Goal: Register for event/course: Register for event/course

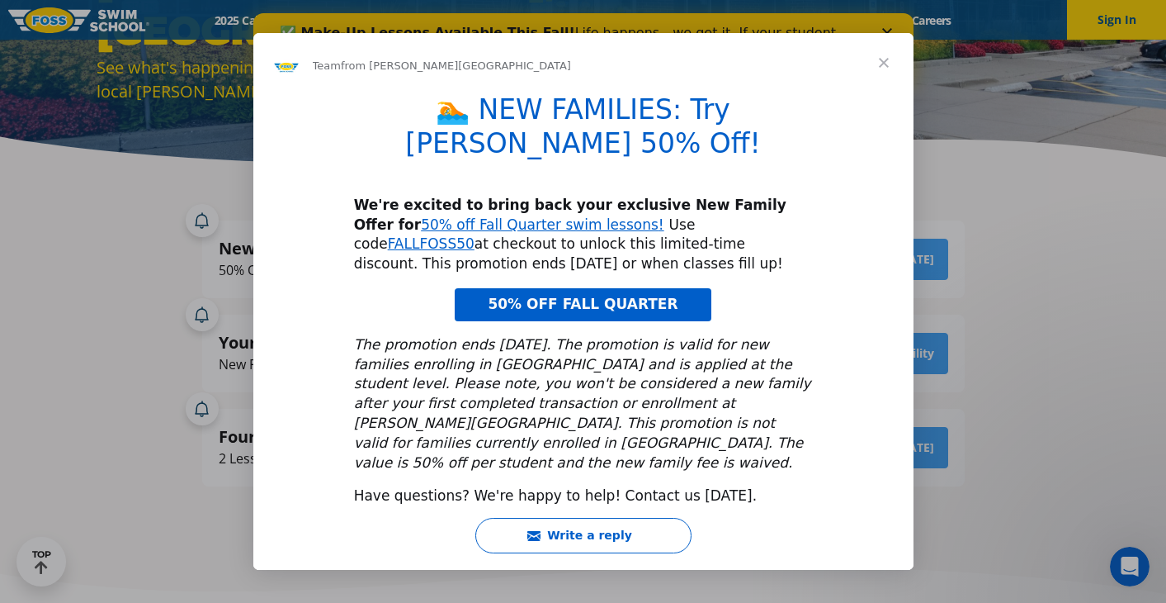
scroll to position [239, 0]
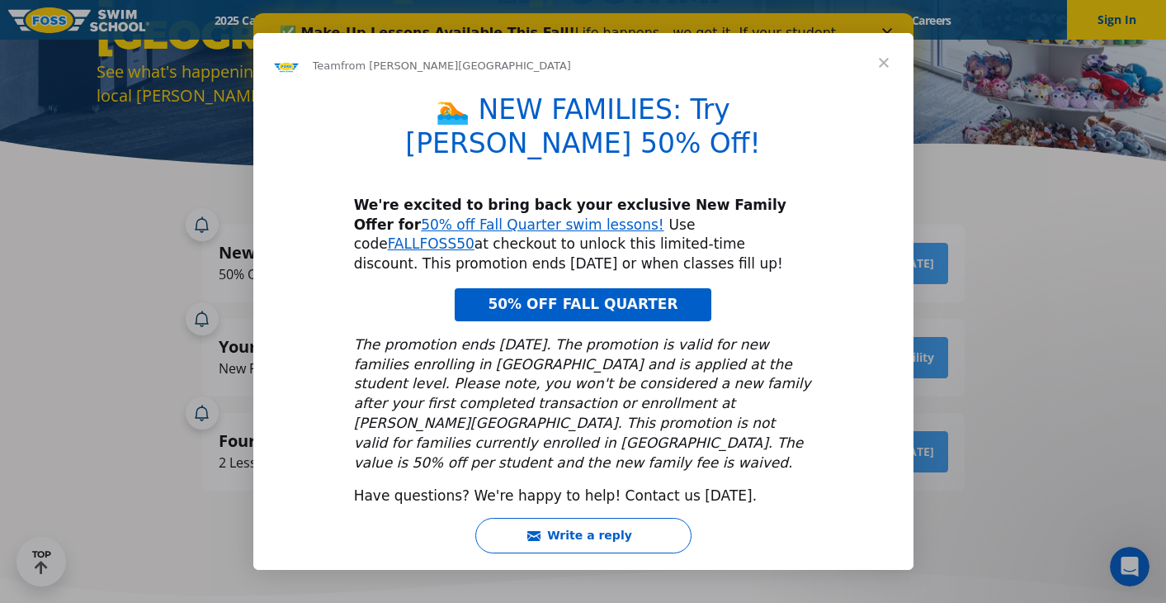
click at [889, 82] on span "Close" at bounding box center [883, 62] width 59 height 59
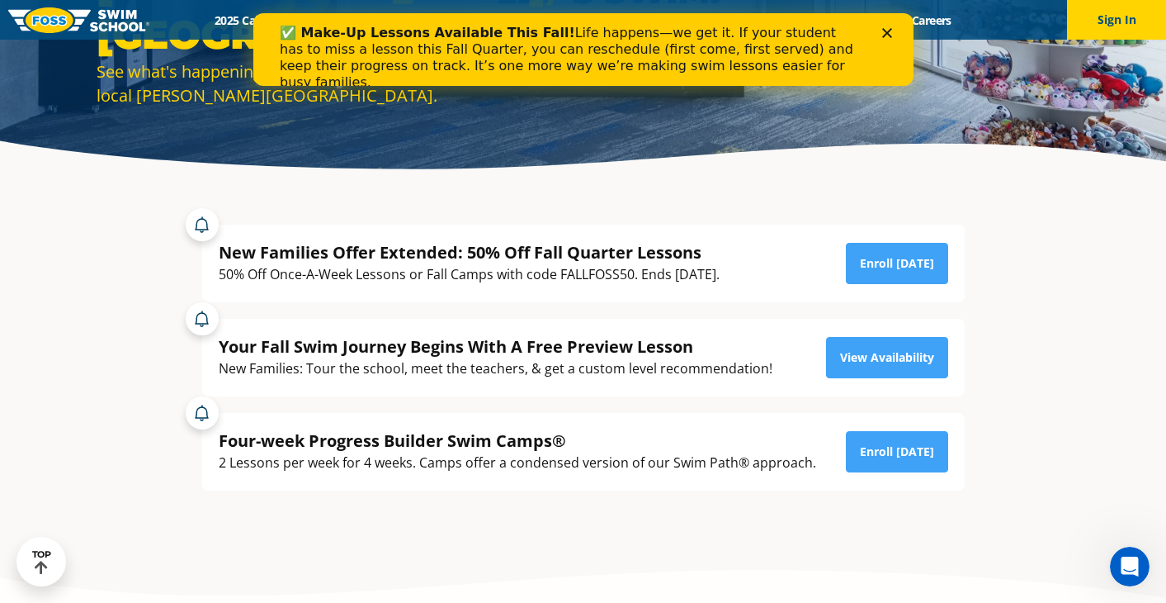
click at [886, 31] on icon "Close" at bounding box center [887, 33] width 10 height 10
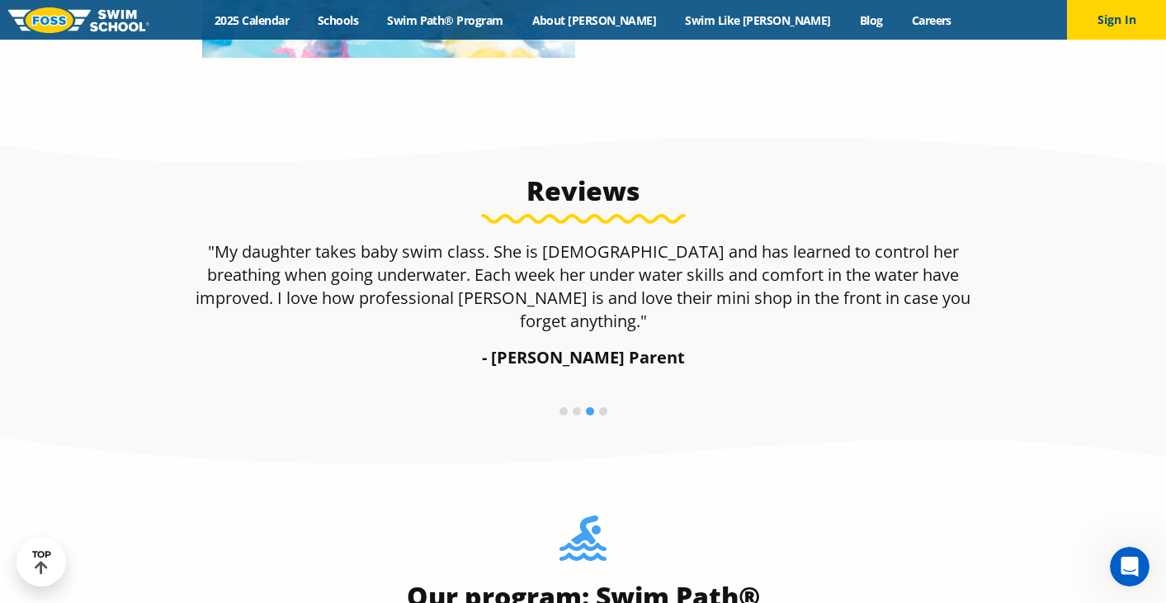
scroll to position [1062, 0]
click at [304, 18] on link "2025 Calendar" at bounding box center [252, 20] width 103 height 16
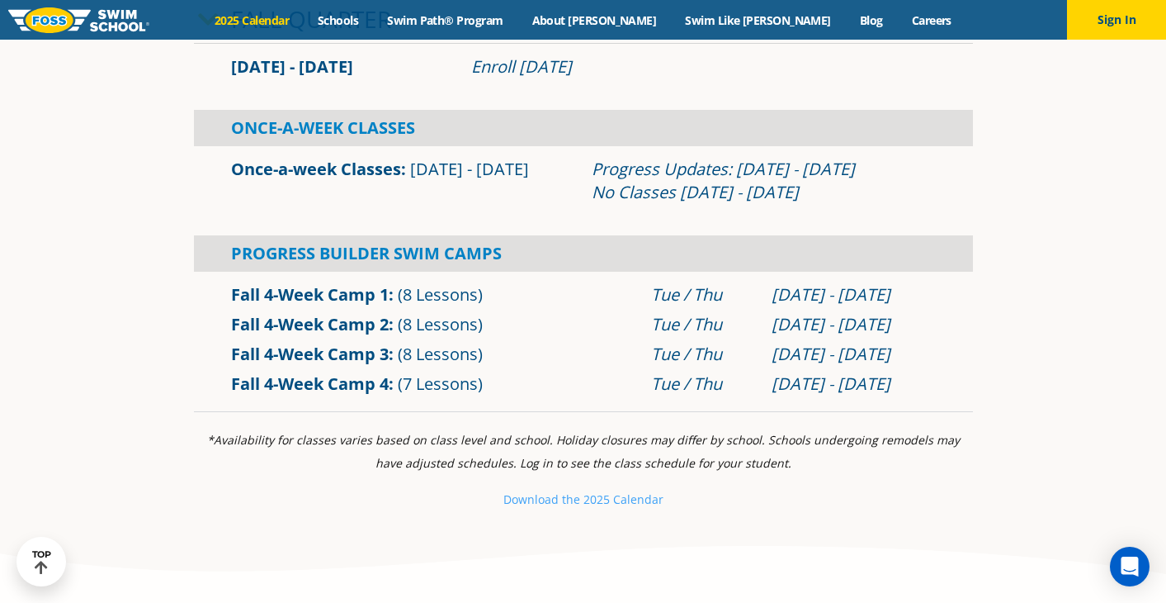
scroll to position [581, 0]
click at [366, 333] on link "Fall 4-Week Camp 2" at bounding box center [310, 325] width 158 height 22
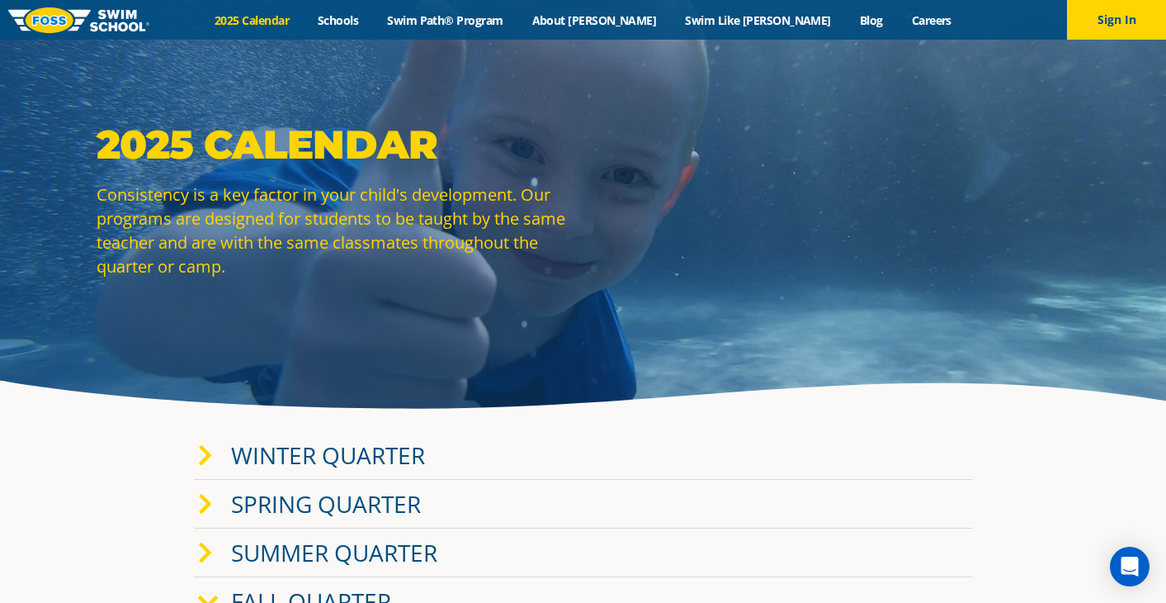
scroll to position [0, 0]
click at [373, 23] on link "Schools" at bounding box center [338, 20] width 69 height 16
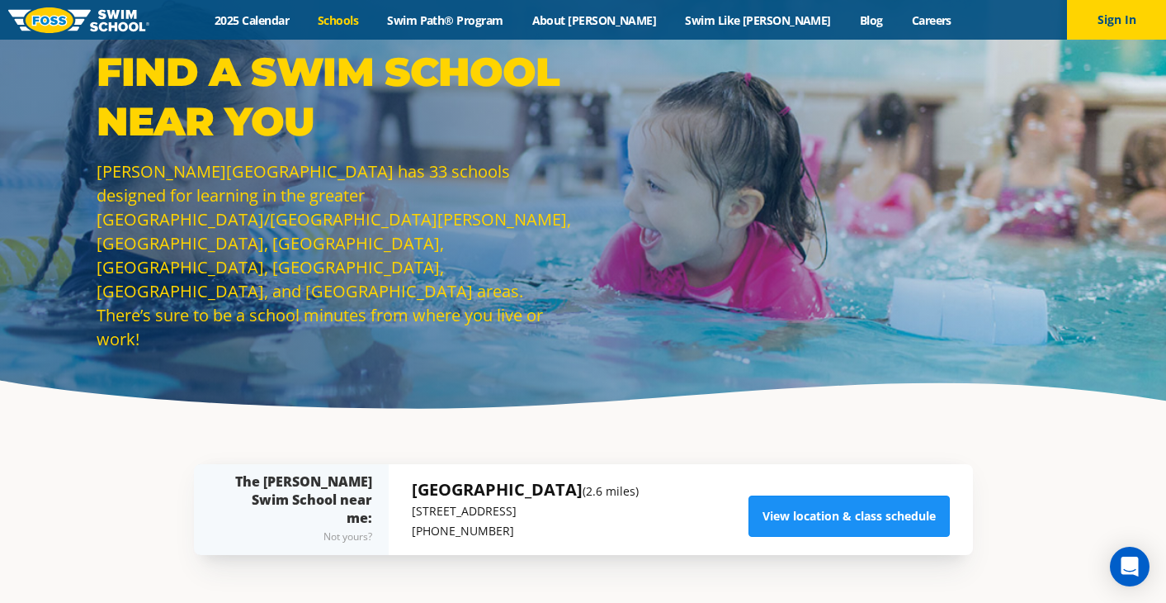
click at [798, 522] on link "View location & class schedule" at bounding box center [849, 515] width 201 height 41
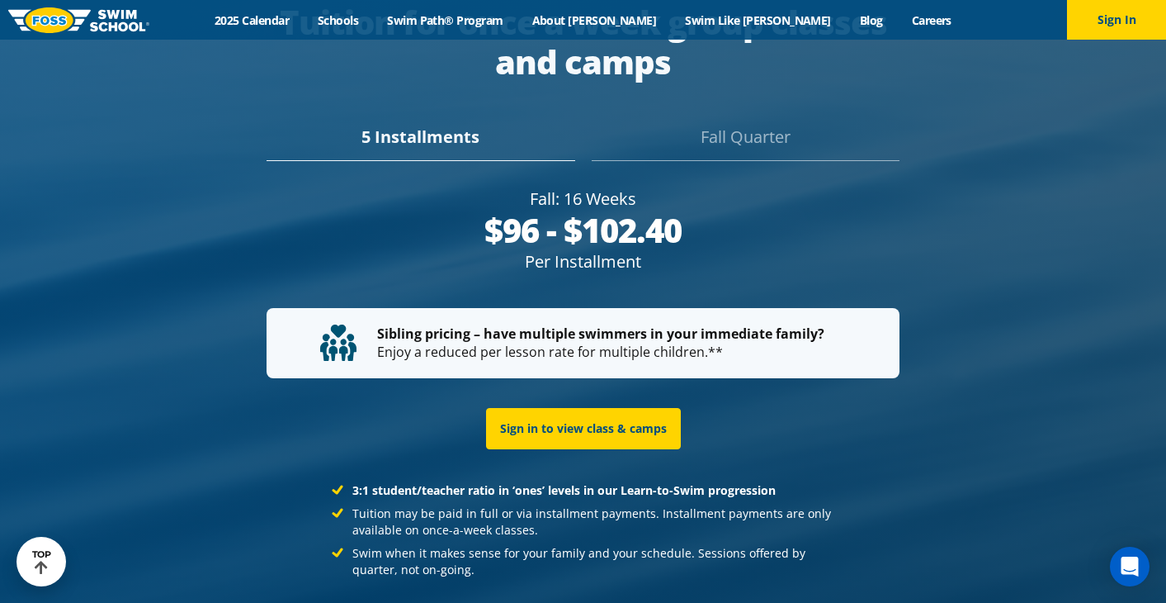
scroll to position [3106, 0]
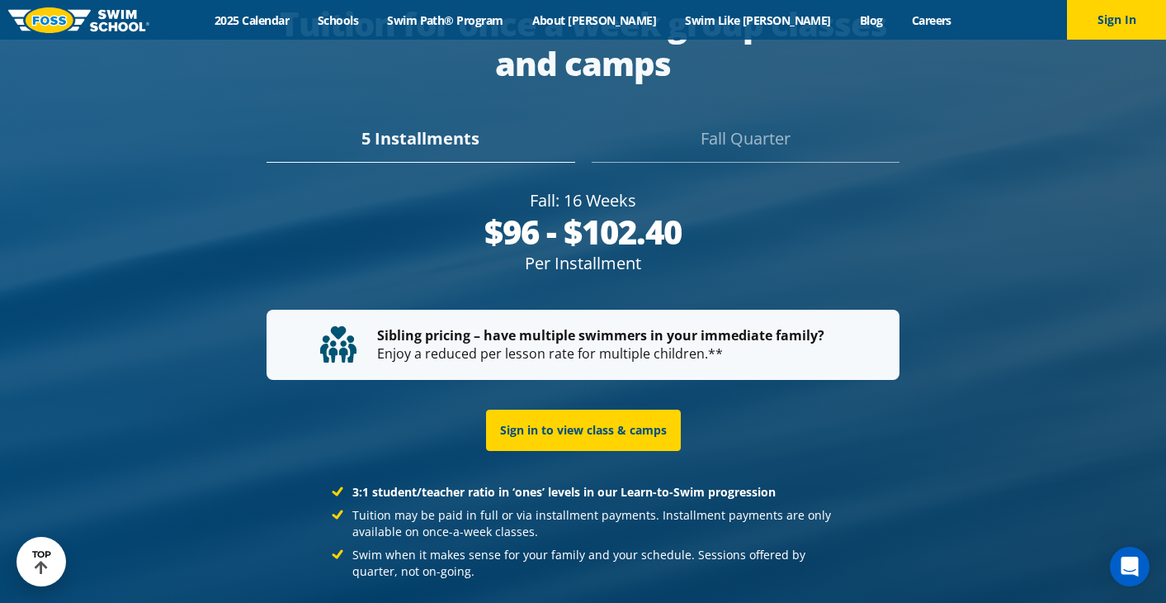
click at [792, 126] on div "Fall Quarter" at bounding box center [746, 144] width 308 height 36
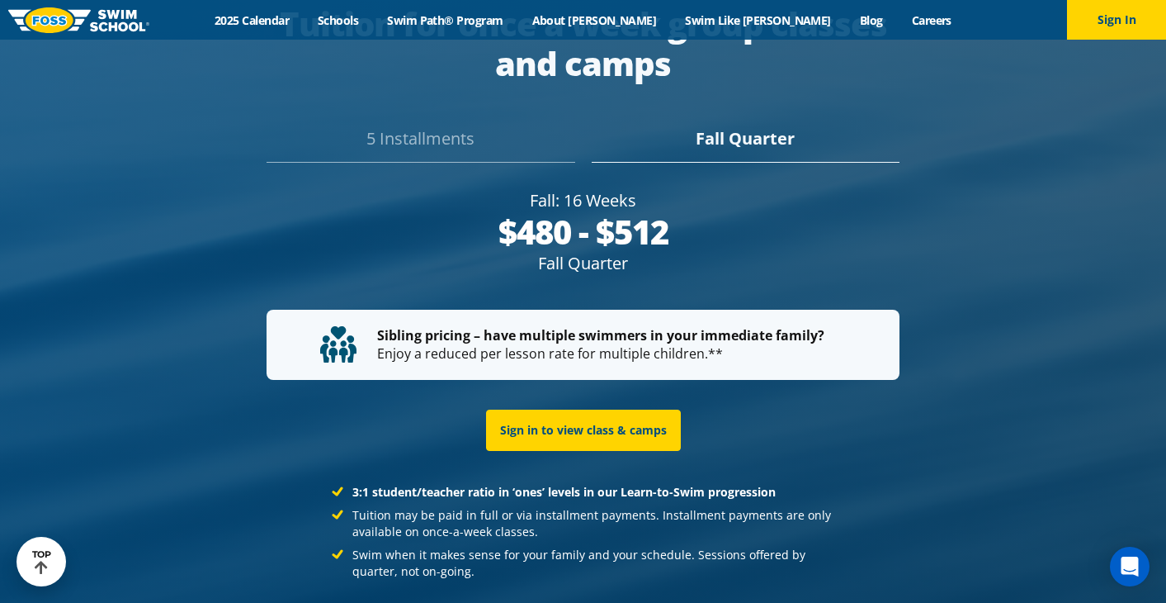
click at [385, 126] on div "5 Installments" at bounding box center [421, 144] width 308 height 36
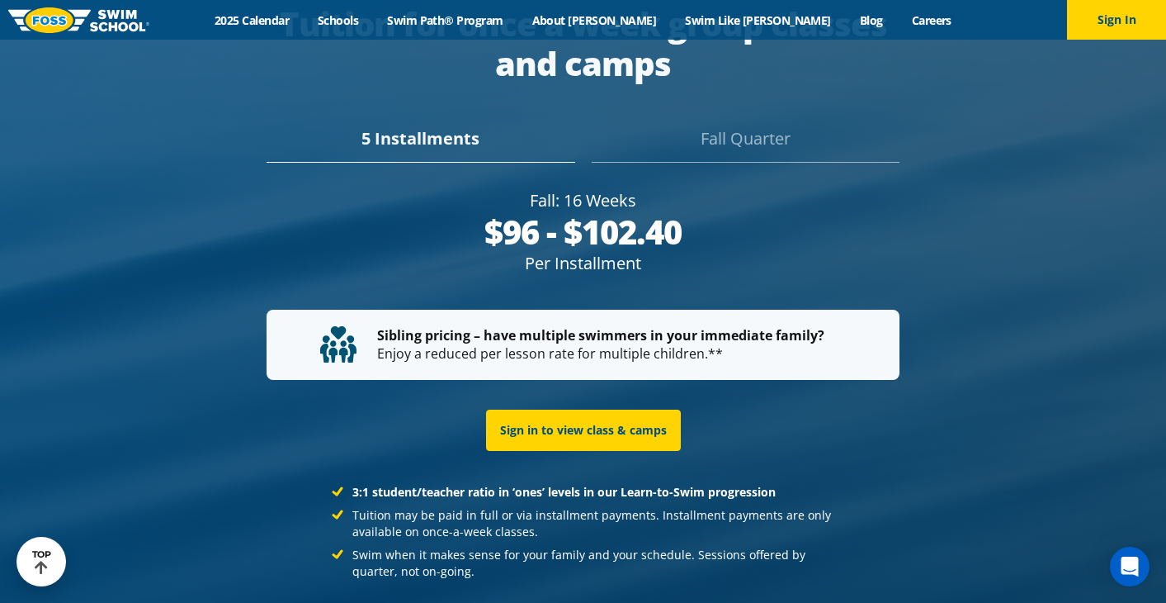
click at [739, 126] on div "Fall Quarter" at bounding box center [746, 144] width 308 height 36
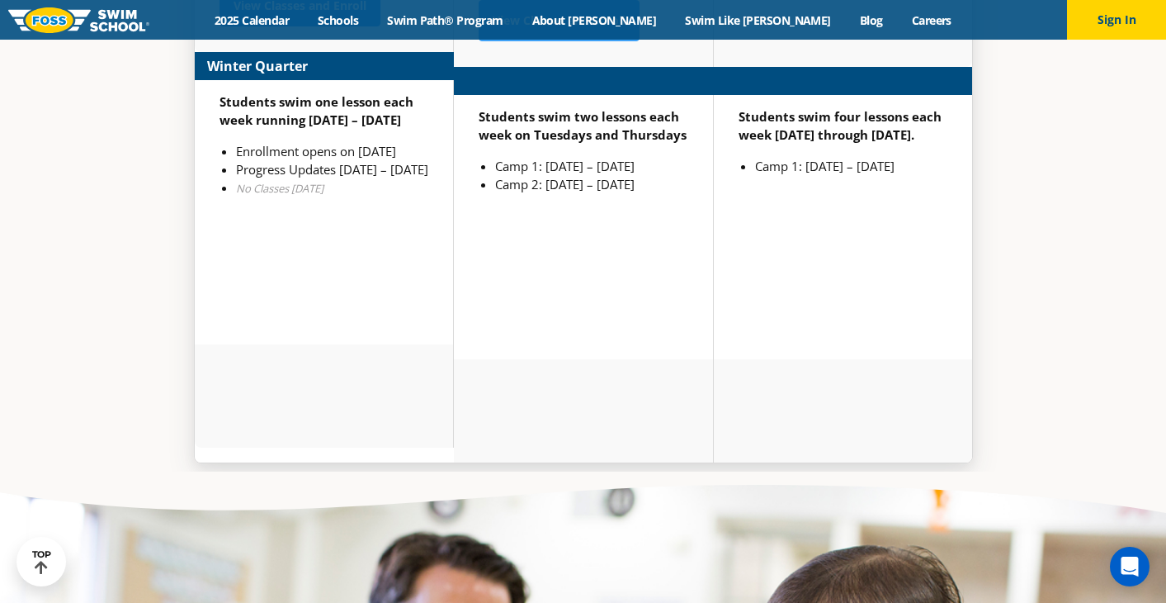
scroll to position [4416, 0]
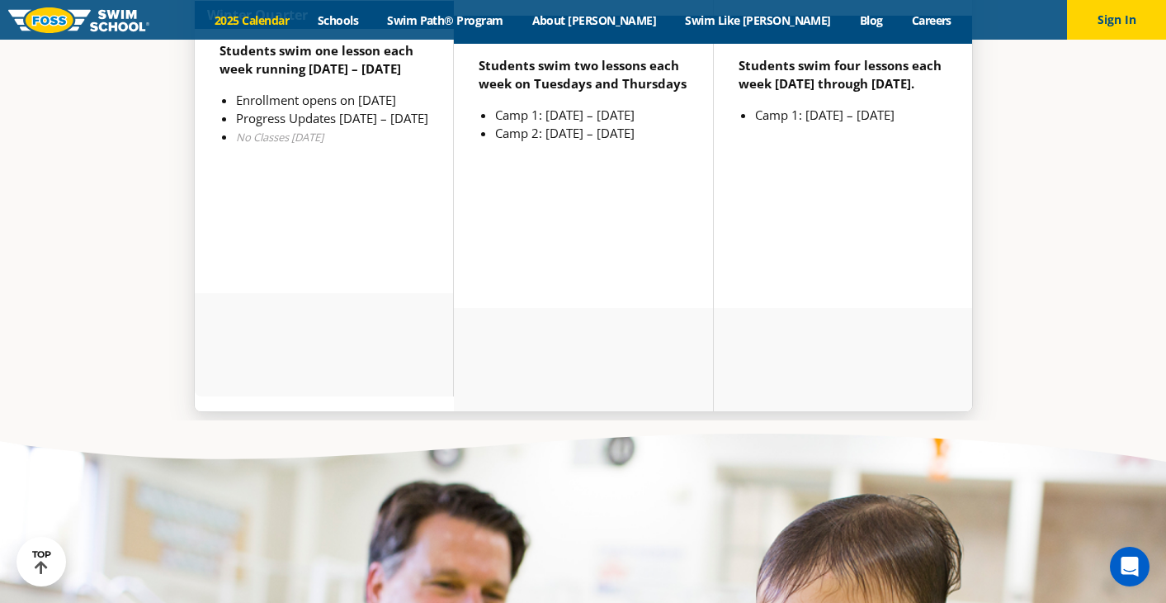
click at [288, 26] on link "2025 Calendar" at bounding box center [252, 20] width 103 height 16
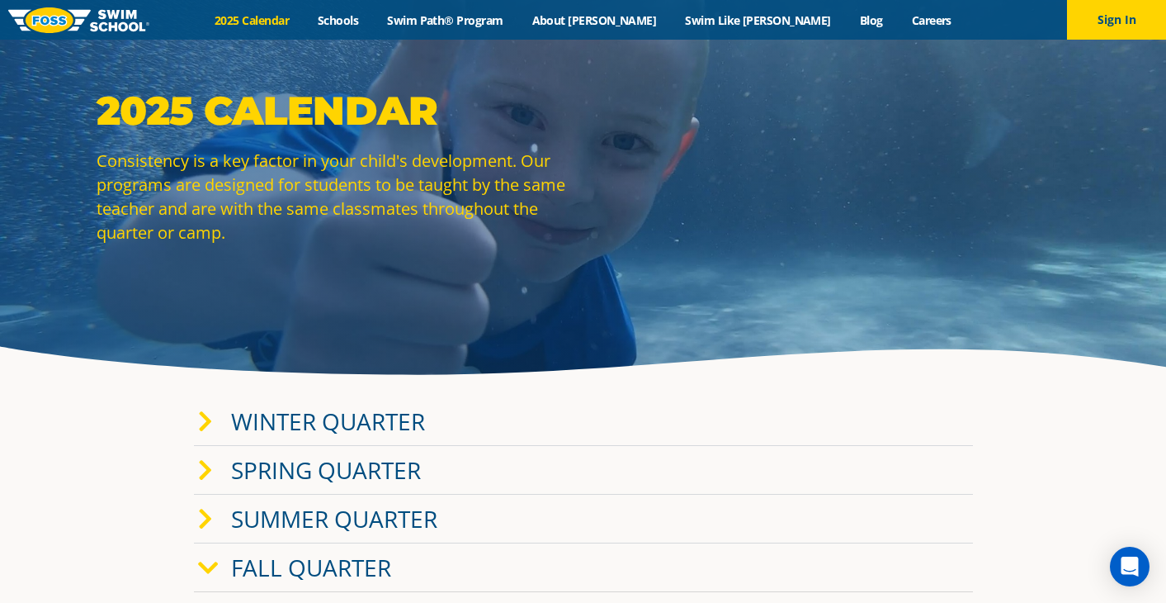
scroll to position [35, 0]
